Goal: Information Seeking & Learning: Check status

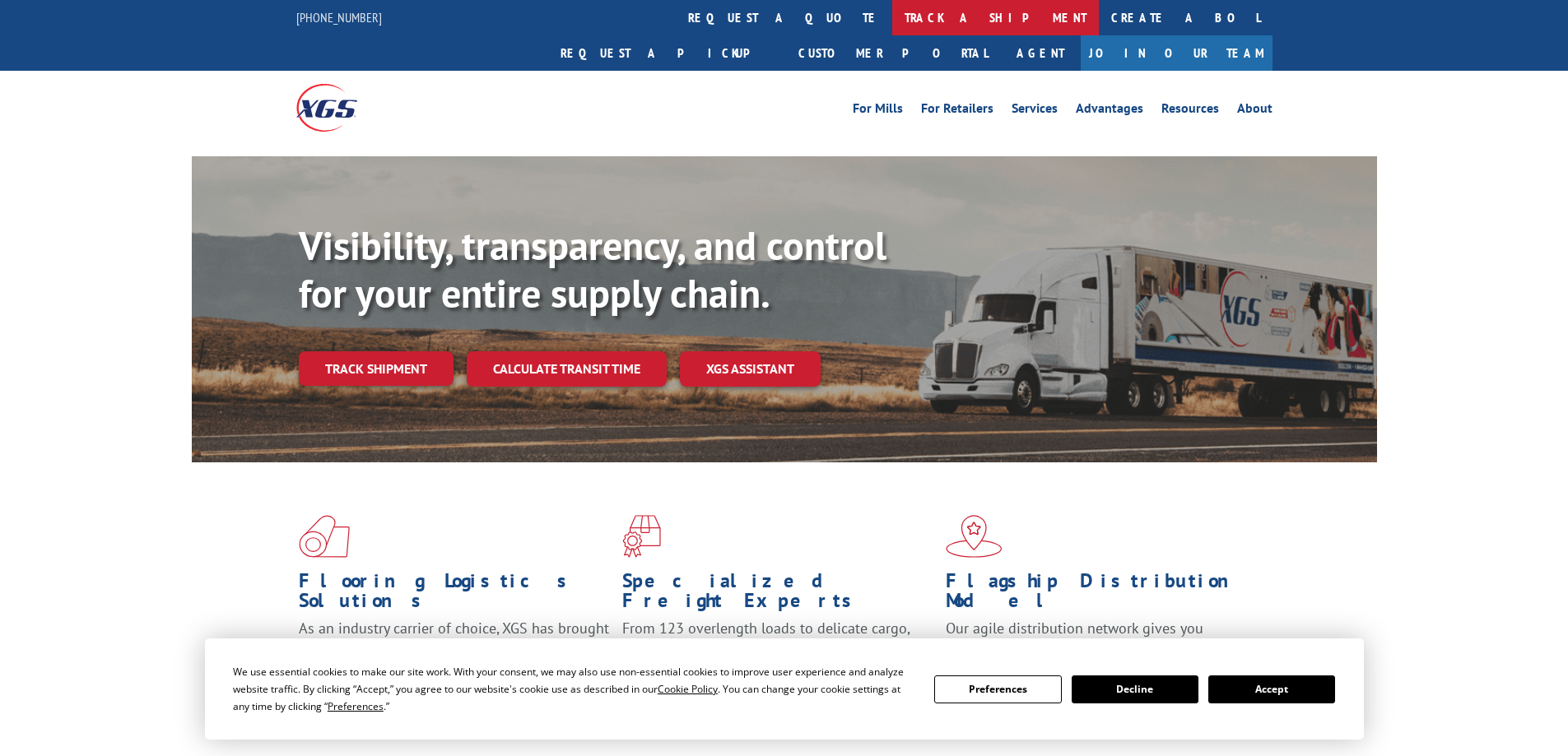
click at [892, 23] on link "track a shipment" at bounding box center [995, 17] width 206 height 35
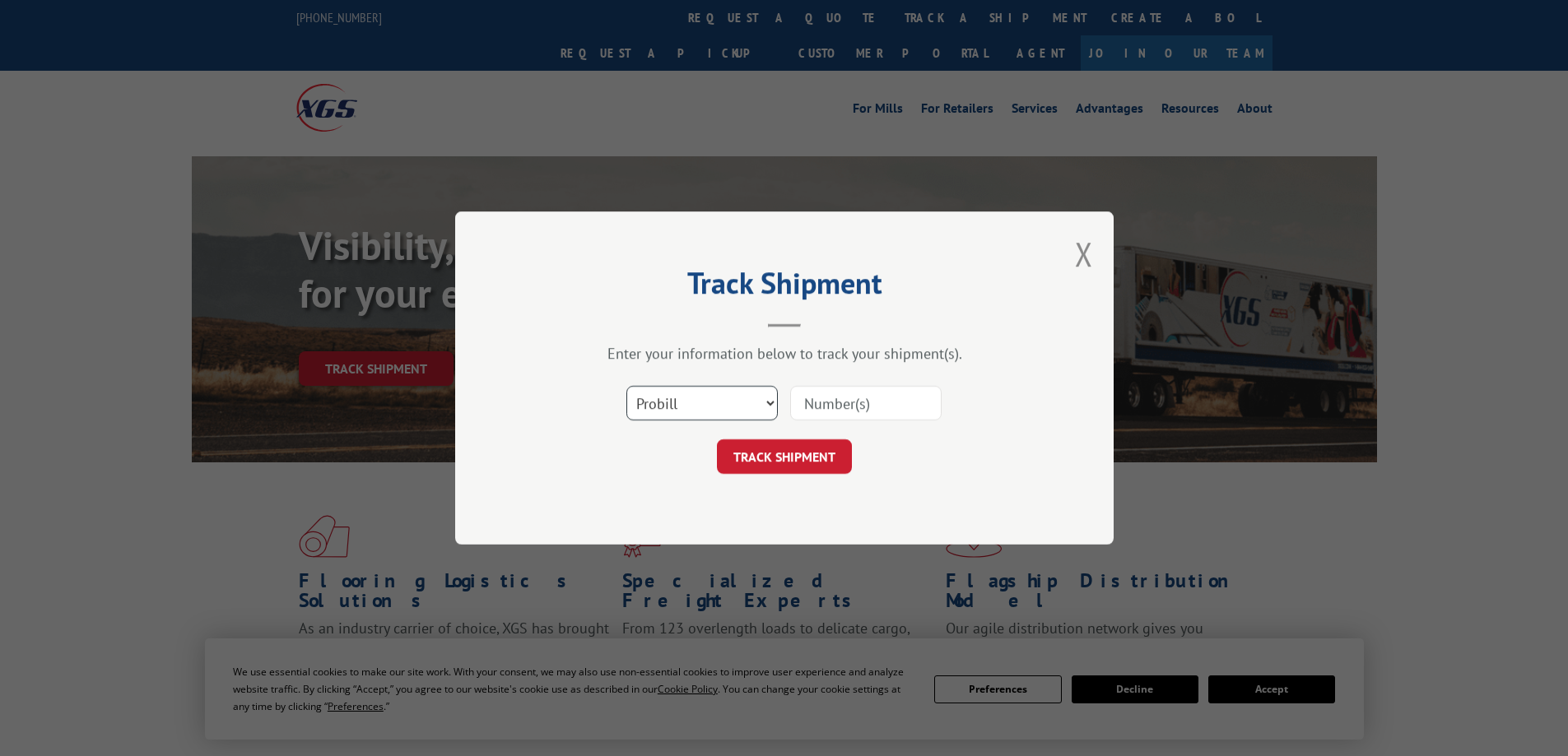
click at [708, 409] on select "Select category... Probill BOL PO" at bounding box center [701, 403] width 152 height 34
select select "bol"
click at [626, 386] on select "Select category... Probill BOL PO" at bounding box center [701, 403] width 152 height 34
click at [832, 405] on input at bounding box center [866, 403] width 152 height 34
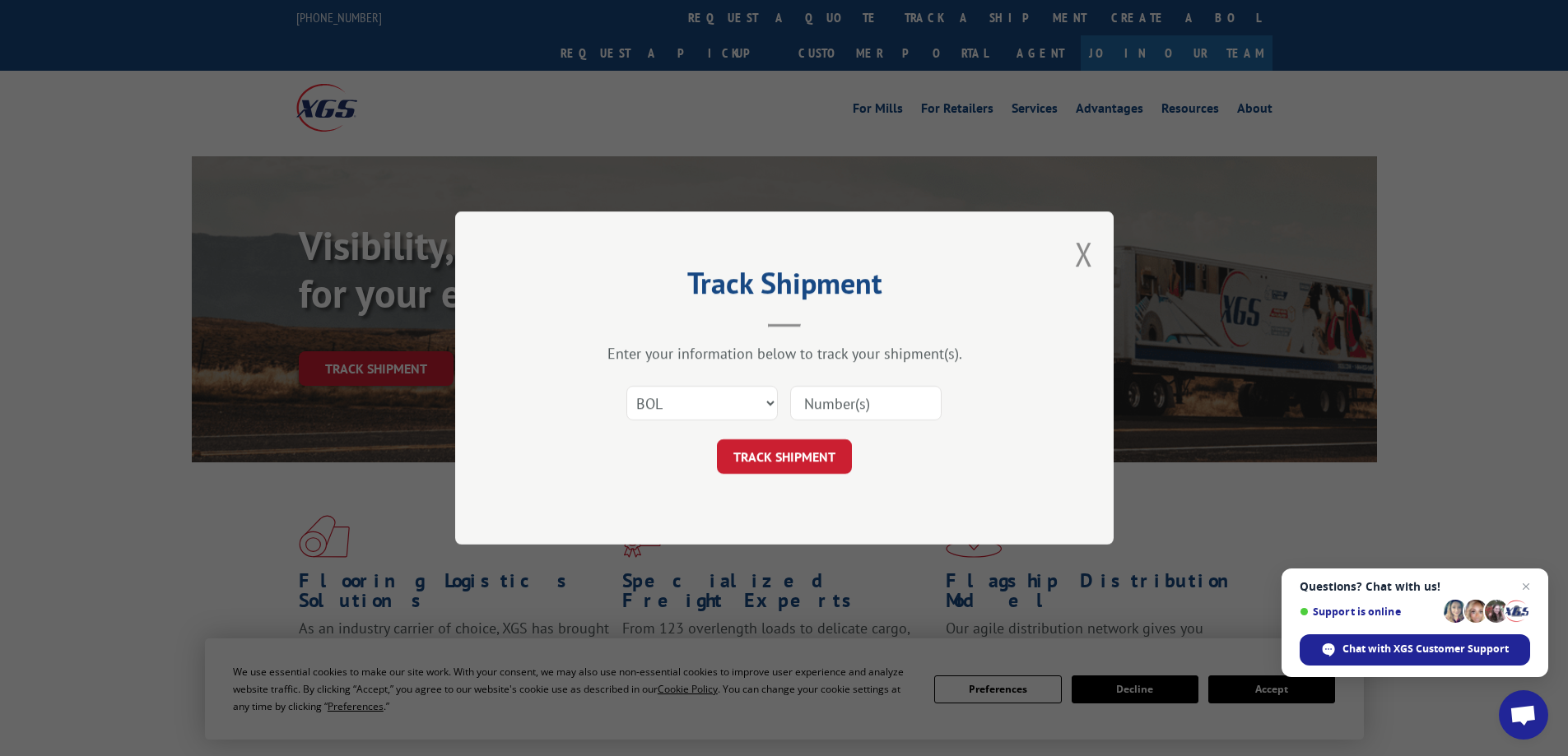
paste input "445493"
type input "445493"
click at [808, 461] on button "TRACK SHIPMENT" at bounding box center [784, 456] width 135 height 34
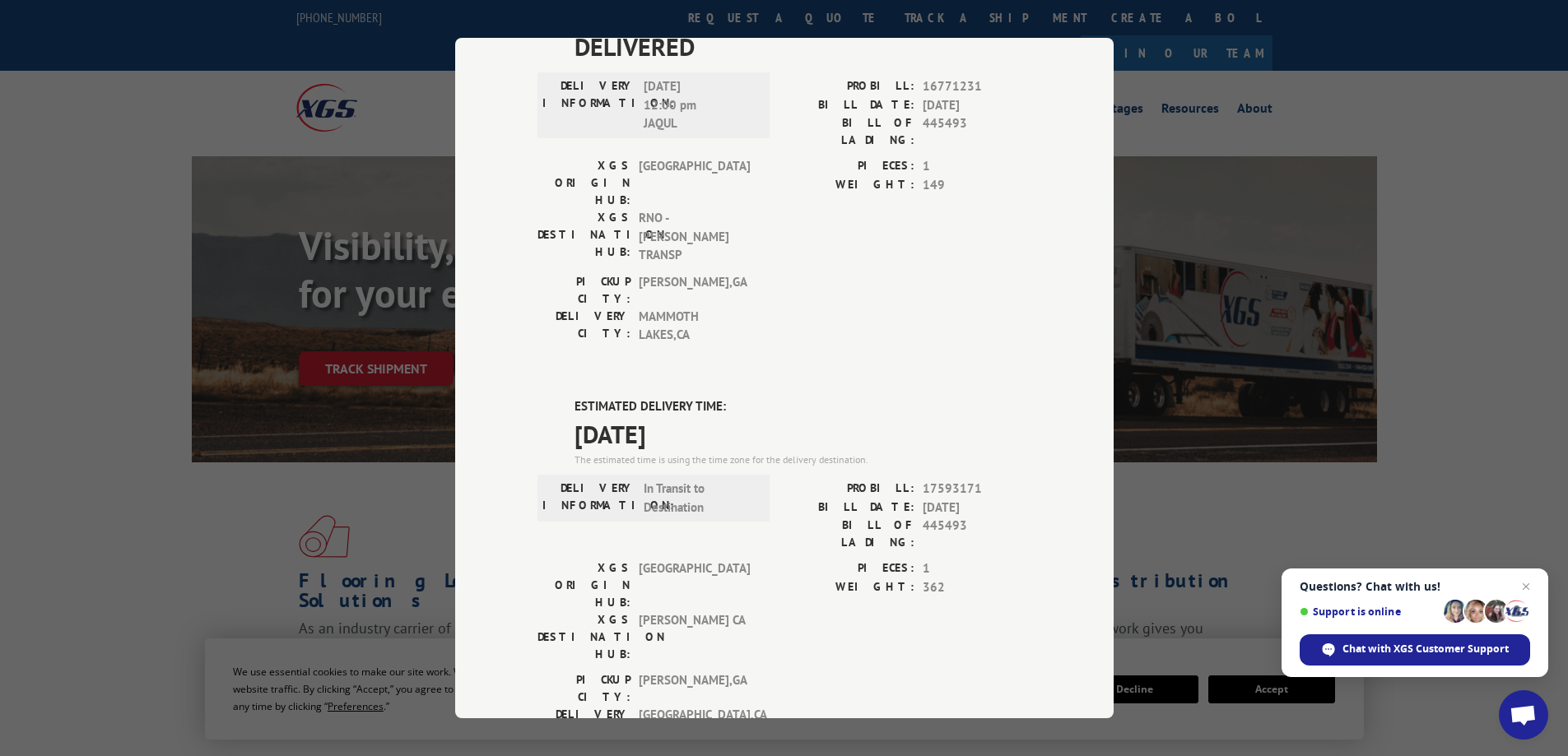
scroll to position [104, 0]
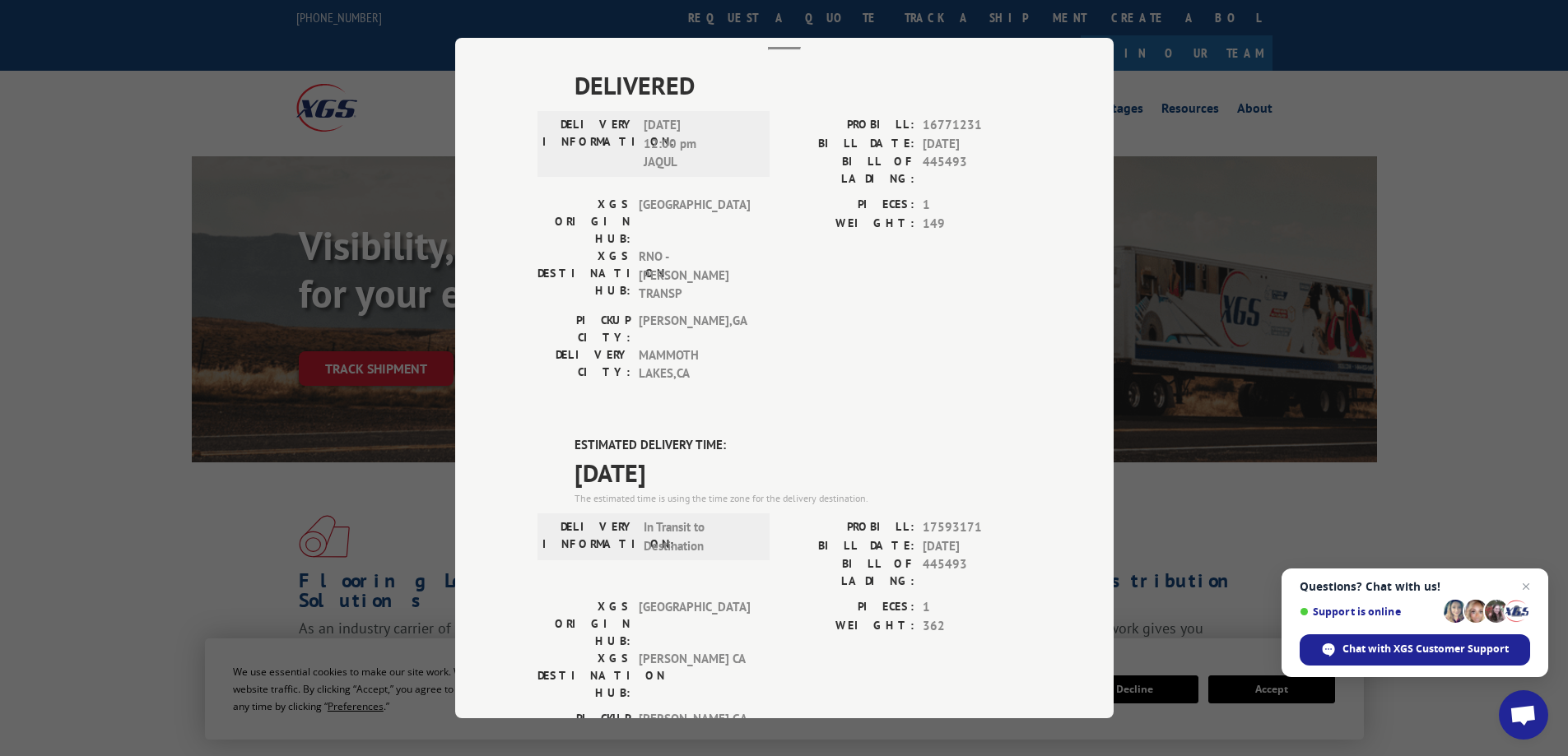
click at [36, 354] on div "Track Shipment DELIVERED DELIVERY INFORMATION: [DATE] 12:00 pm JAQUL PROBILL: 1…" at bounding box center [784, 378] width 1568 height 756
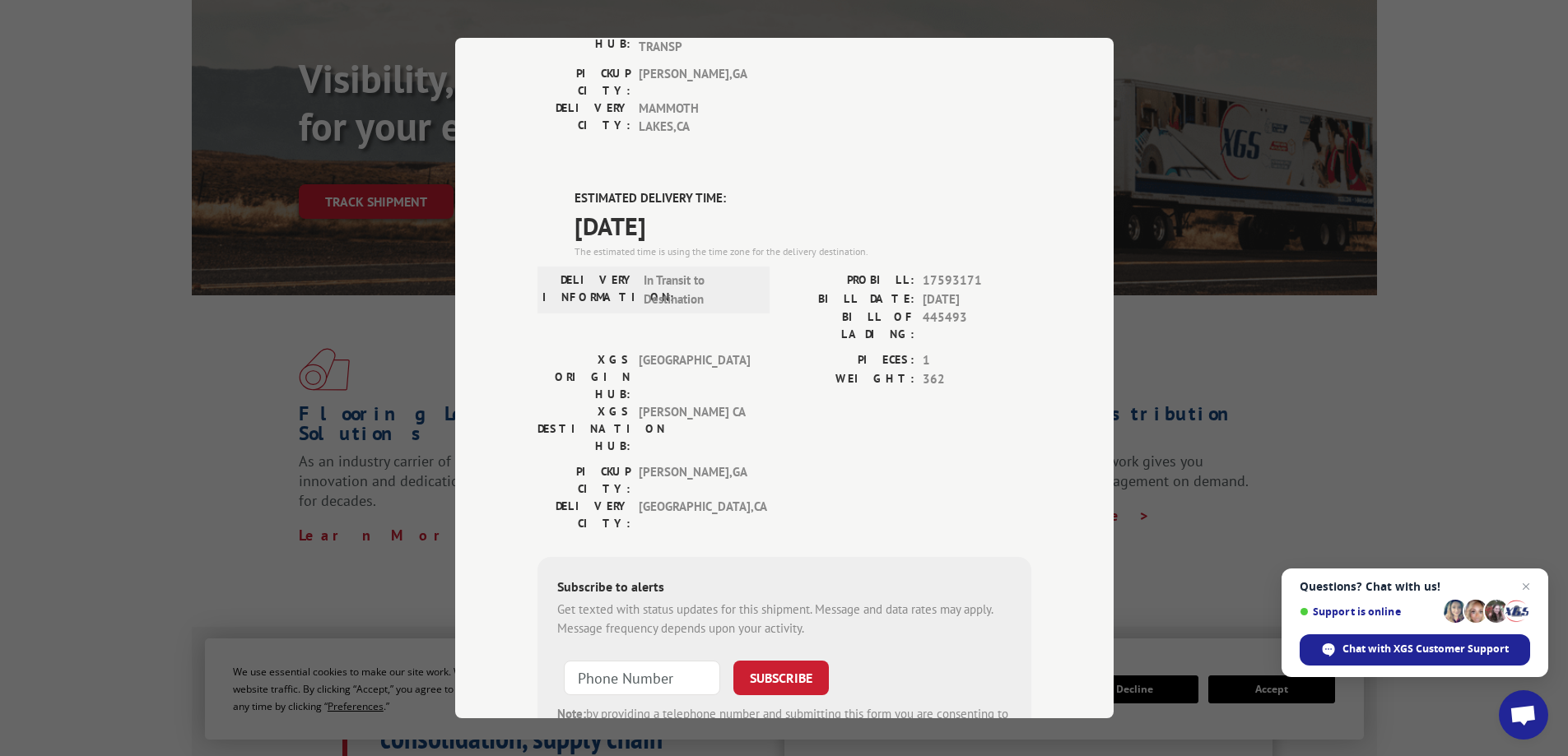
scroll to position [164, 0]
